Goal: Task Accomplishment & Management: Manage account settings

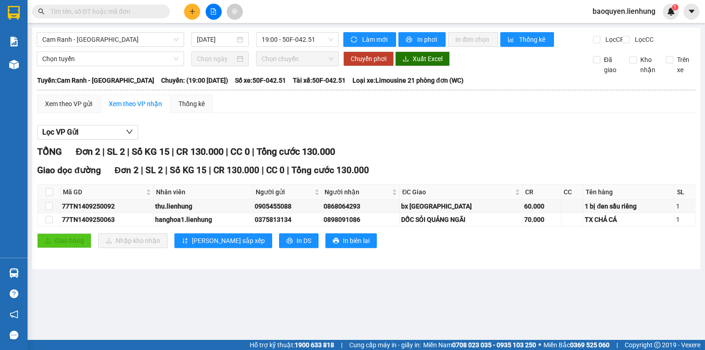
drag, startPoint x: 284, startPoint y: 18, endPoint x: 200, endPoint y: 51, distance: 90.2
click at [279, 20] on div "Kết quả tìm kiếm ( 0 ) Bộ lọc No Data baoquyen.lienhung 1" at bounding box center [352, 11] width 705 height 23
click at [127, 44] on span "Cam Ranh - Đà Nẵng" at bounding box center [110, 40] width 136 height 14
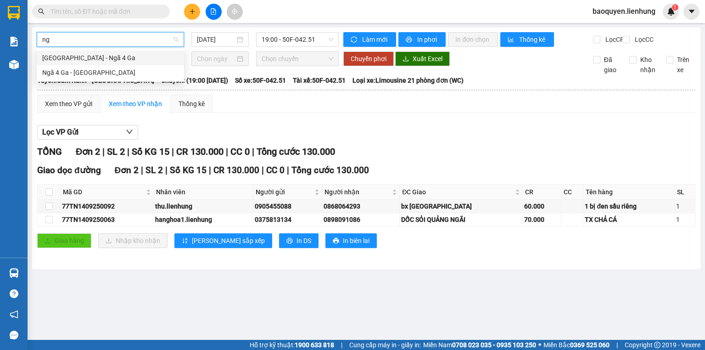
type input "ngã"
click at [117, 58] on div "Nha Trang - Ngã 4 Ga" at bounding box center [110, 58] width 136 height 10
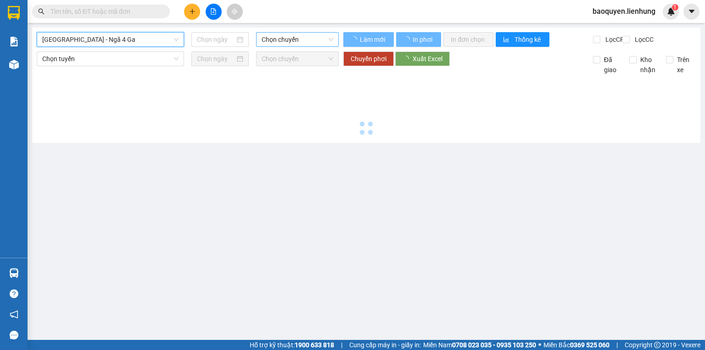
type input "14/09/2025"
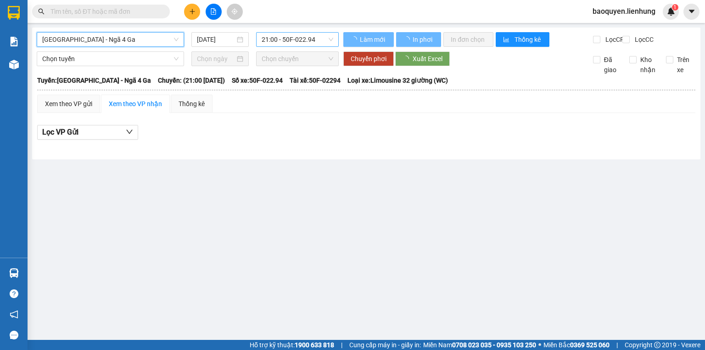
click at [289, 40] on span "21:00 - 50F-022.94" at bounding box center [298, 40] width 72 height 14
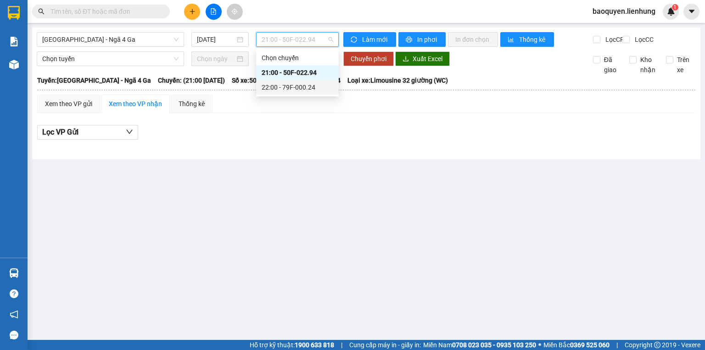
click at [285, 90] on div "22:00 - 79F-000.24" at bounding box center [298, 87] width 72 height 10
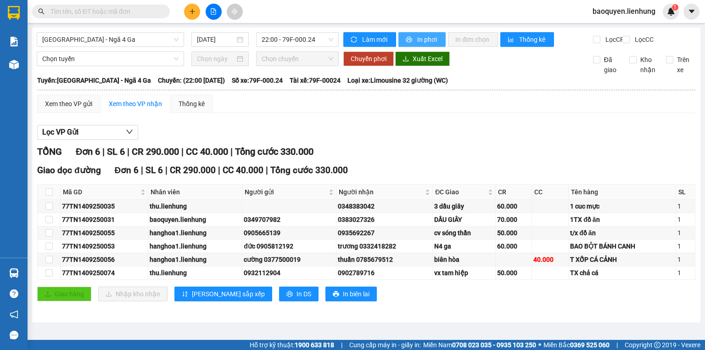
click at [408, 36] on button "In phơi" at bounding box center [422, 39] width 47 height 15
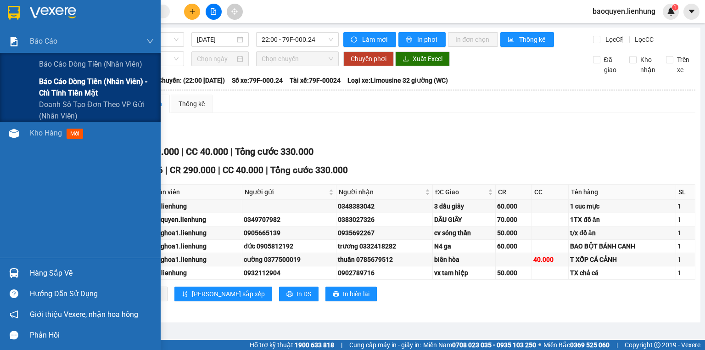
click at [63, 80] on span "Báo cáo dòng tiền (nhân viên) - chỉ tính tiền mặt" at bounding box center [96, 87] width 115 height 23
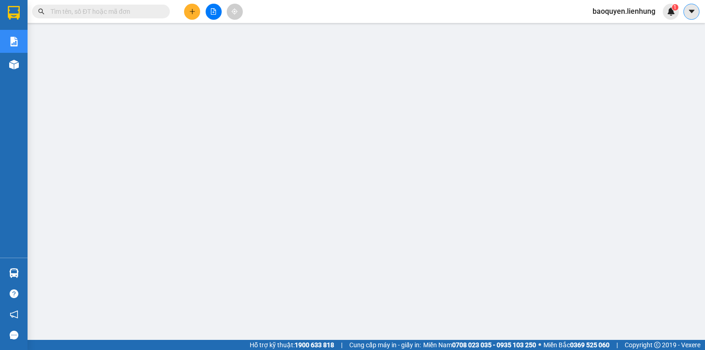
click at [699, 15] on button at bounding box center [692, 12] width 16 height 16
click at [614, 14] on span "baoquyen.lienhung" at bounding box center [625, 11] width 78 height 11
click at [610, 21] on li "Đăng xuất" at bounding box center [623, 28] width 79 height 15
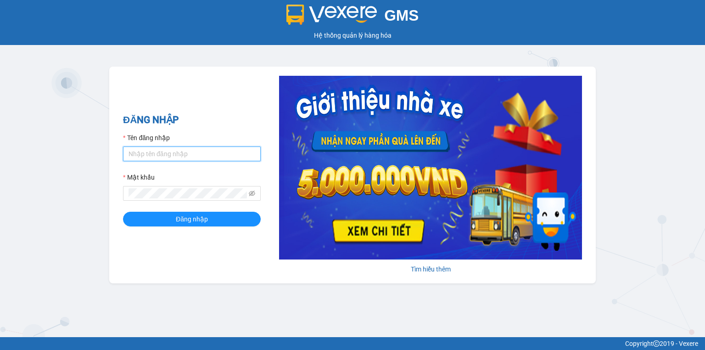
click at [154, 157] on input "Tên đăng nhập" at bounding box center [192, 154] width 138 height 15
type input "baoquyen.lienhung"
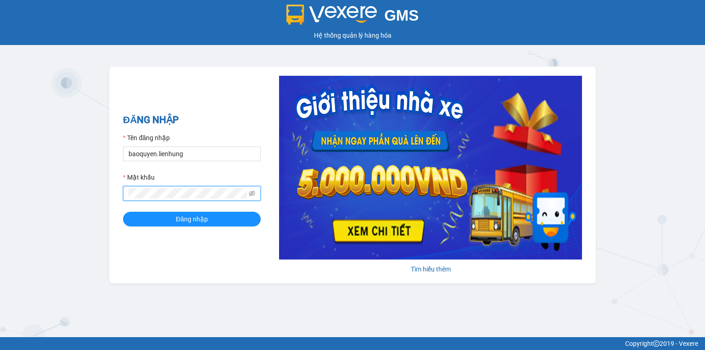
click at [123, 212] on button "Đăng nhập" at bounding box center [192, 219] width 138 height 15
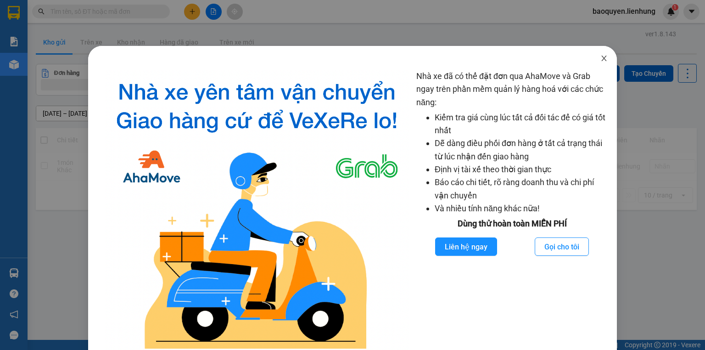
click at [602, 61] on icon "close" at bounding box center [604, 59] width 5 height 6
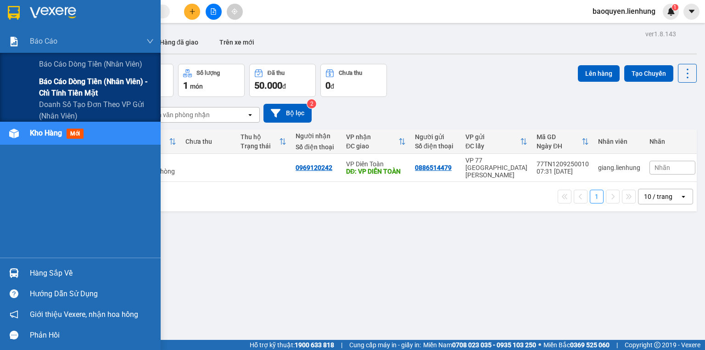
click at [47, 83] on span "Báo cáo dòng tiền (nhân viên) - chỉ tính tiền mặt" at bounding box center [96, 87] width 115 height 23
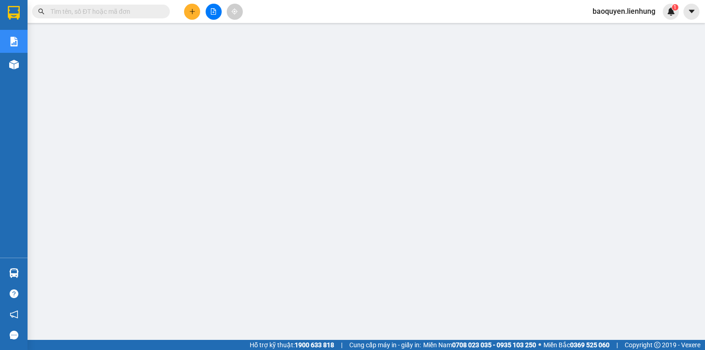
click at [634, 7] on span "baoquyen.lienhung" at bounding box center [625, 11] width 78 height 11
click at [619, 29] on span "Đăng xuất" at bounding box center [628, 28] width 59 height 10
